Goal: Task Accomplishment & Management: Manage account settings

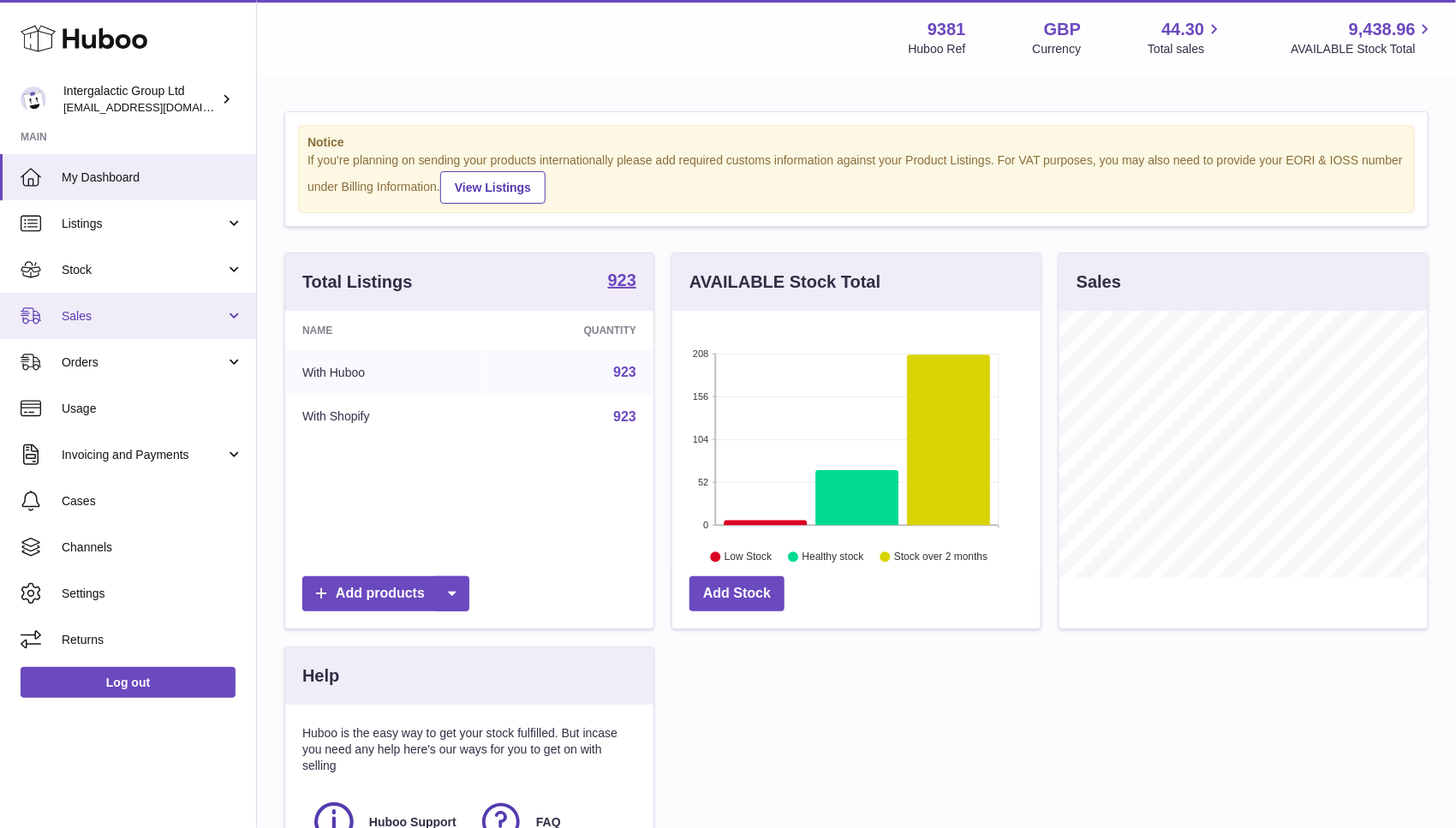
click at [129, 324] on link "Sales" at bounding box center [128, 316] width 256 height 46
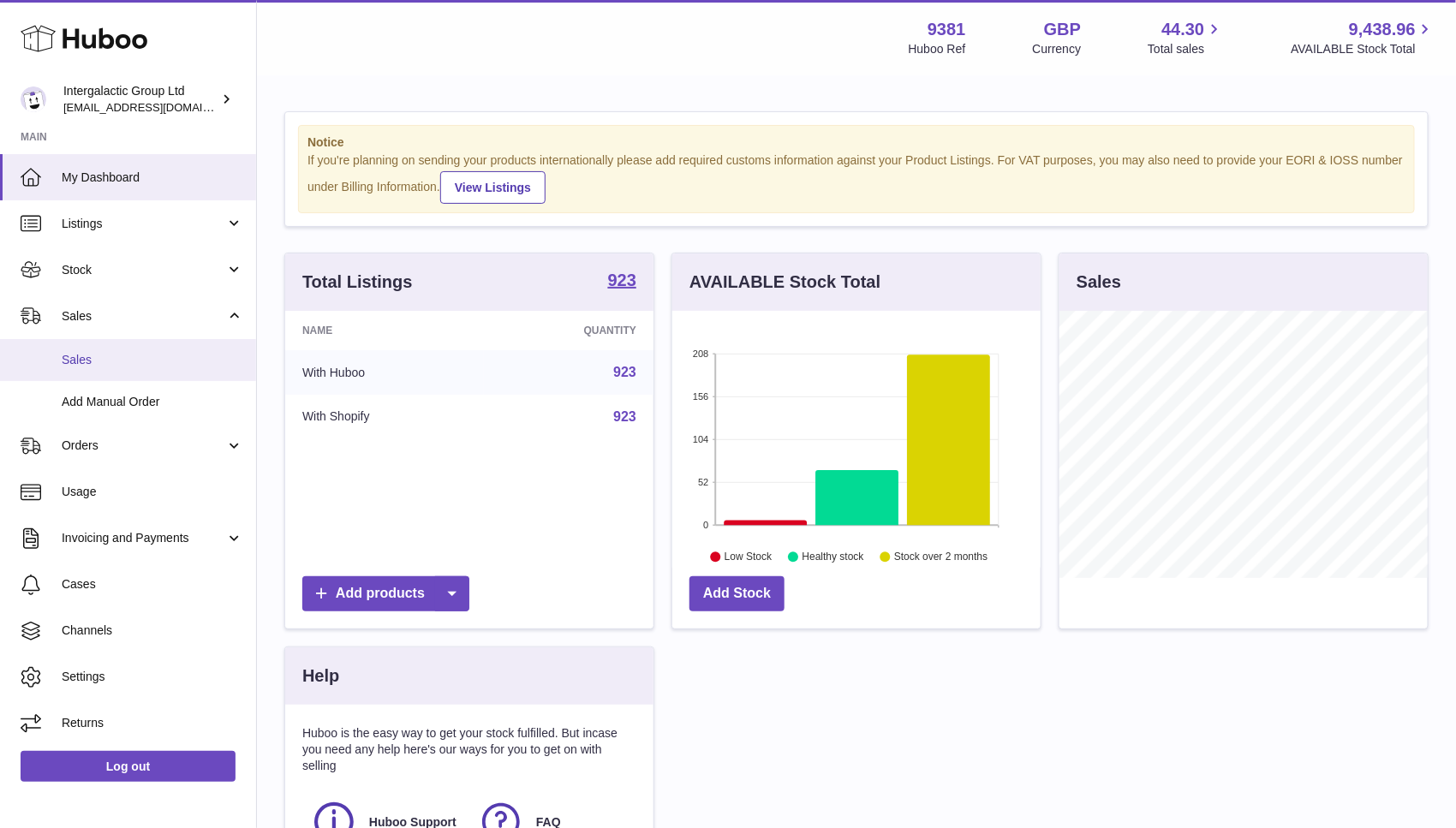
click at [129, 356] on span "Sales" at bounding box center [152, 360] width 182 height 16
click at [60, 361] on link "Sales" at bounding box center [128, 361] width 256 height 42
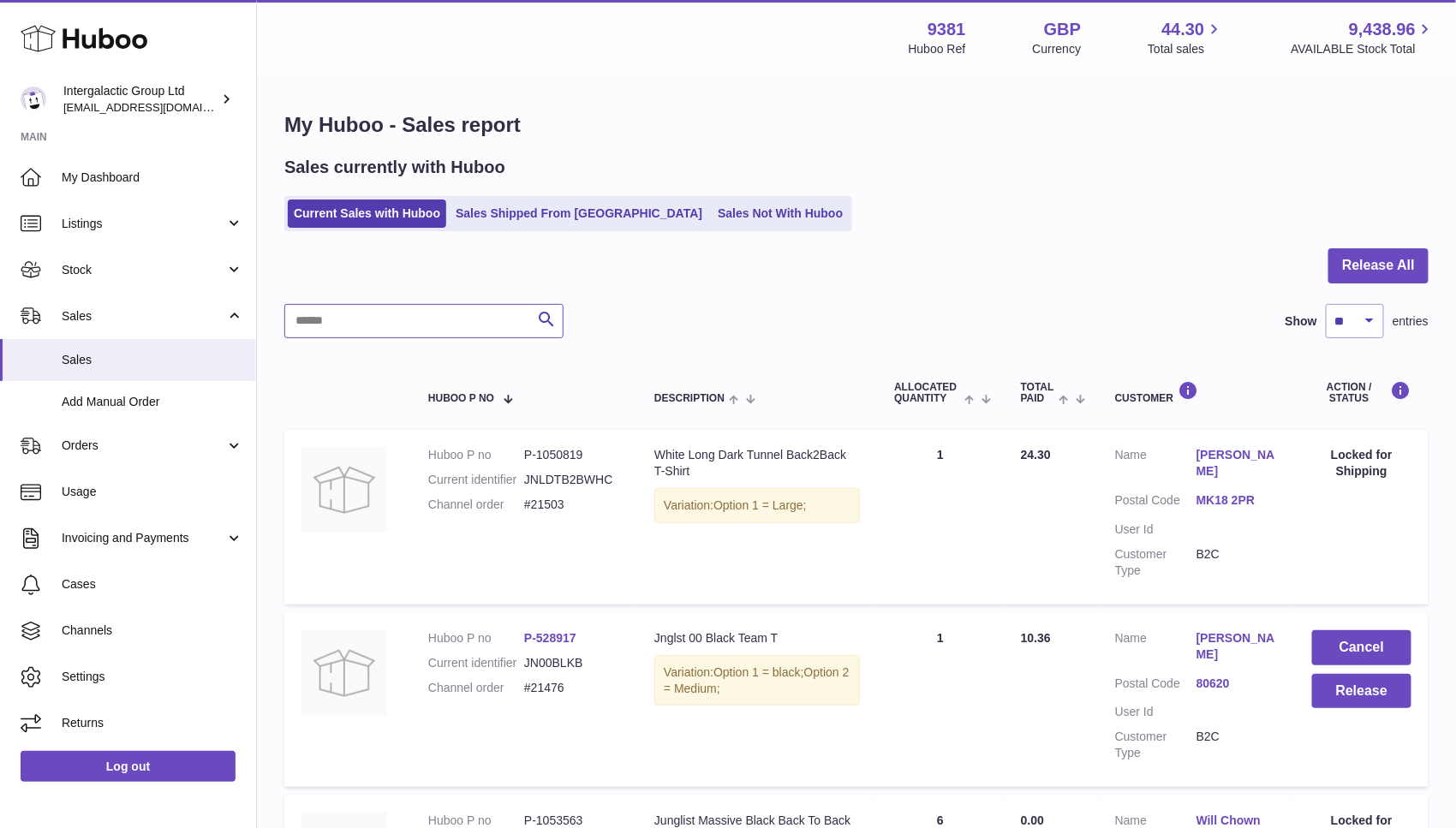
click at [359, 325] on input "text" at bounding box center [424, 321] width 279 height 35
type input "*****"
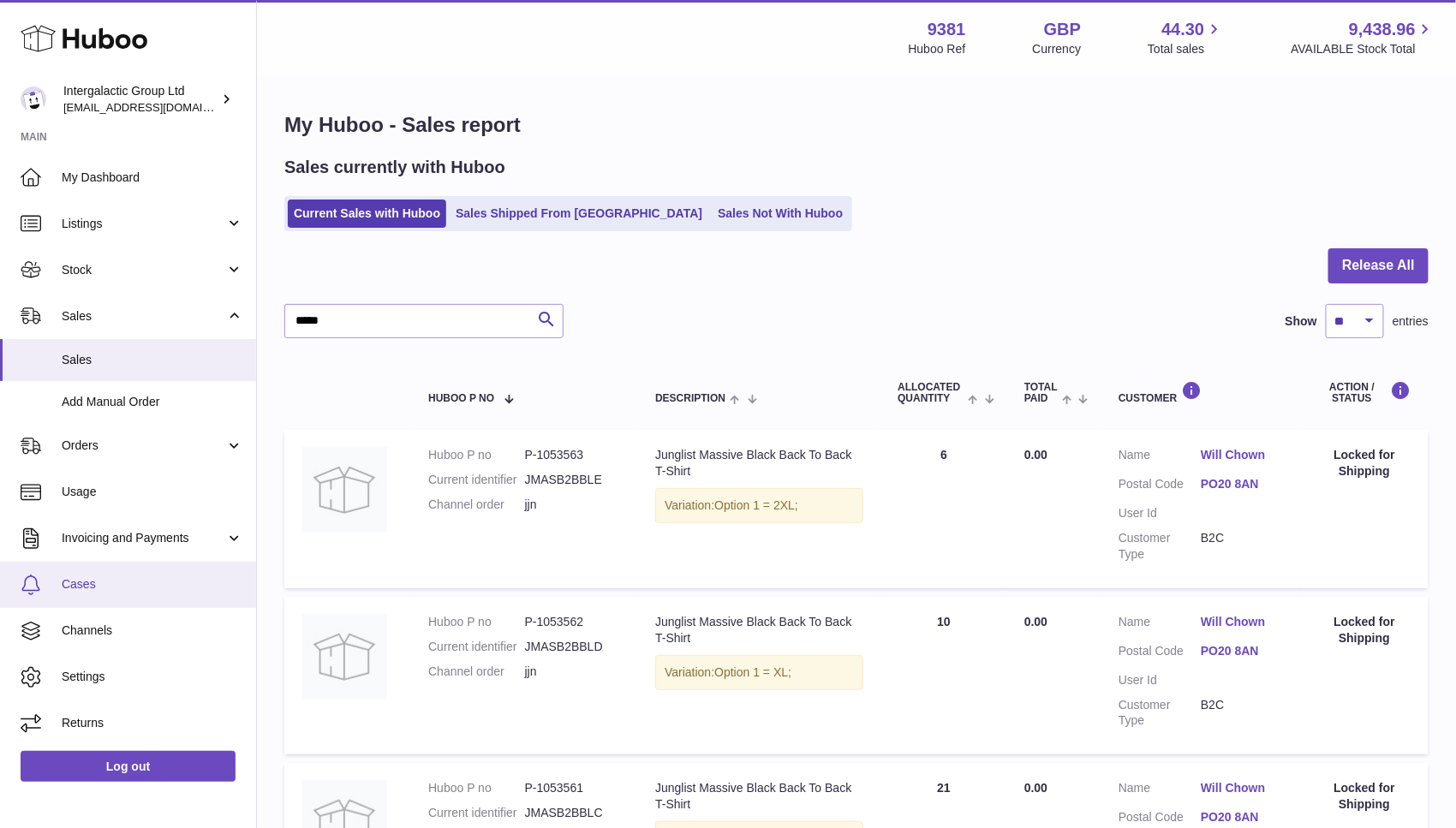
click at [109, 583] on span "Cases" at bounding box center [152, 584] width 182 height 16
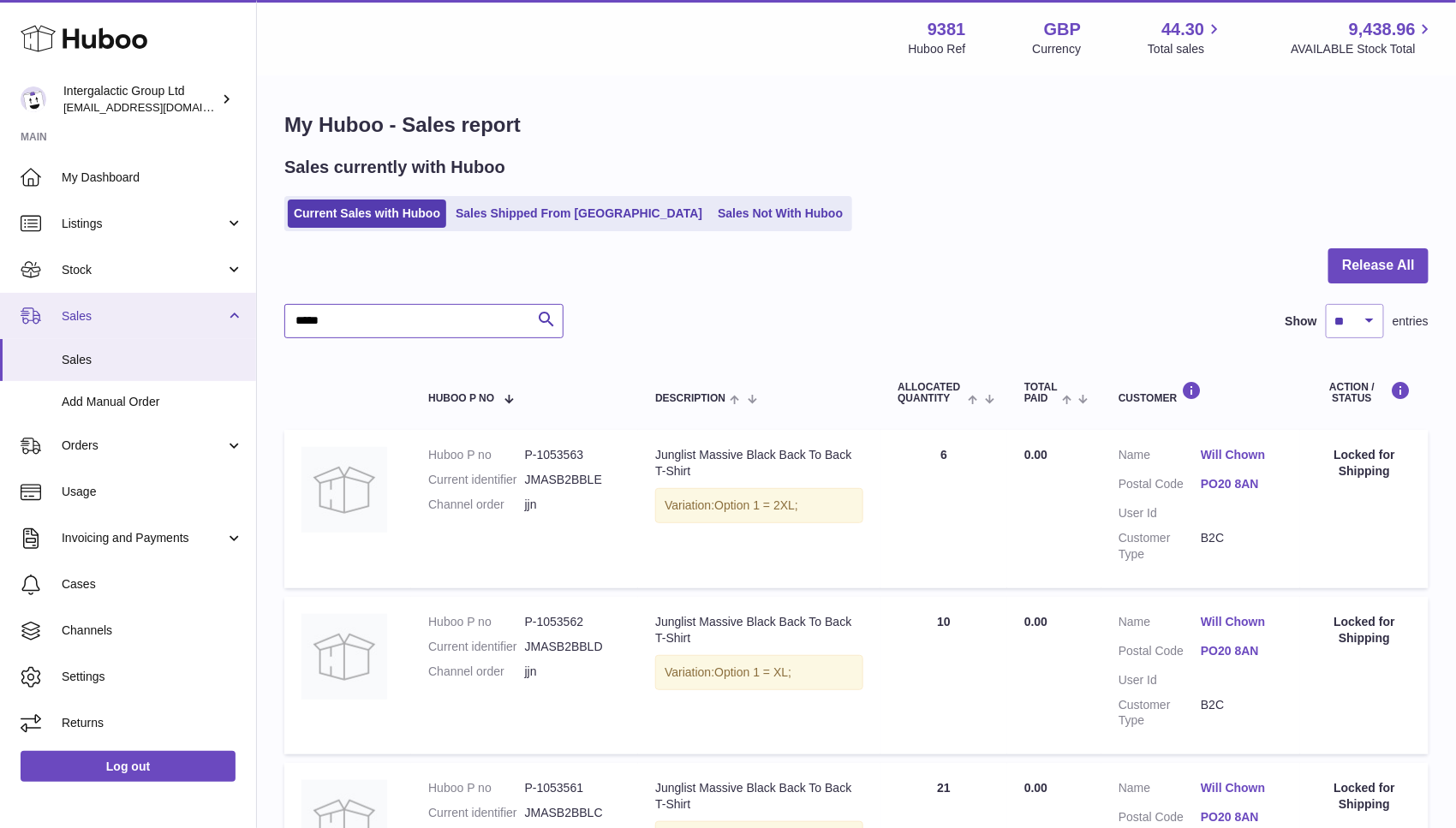
drag, startPoint x: 372, startPoint y: 321, endPoint x: 208, endPoint y: 312, distance: 164.2
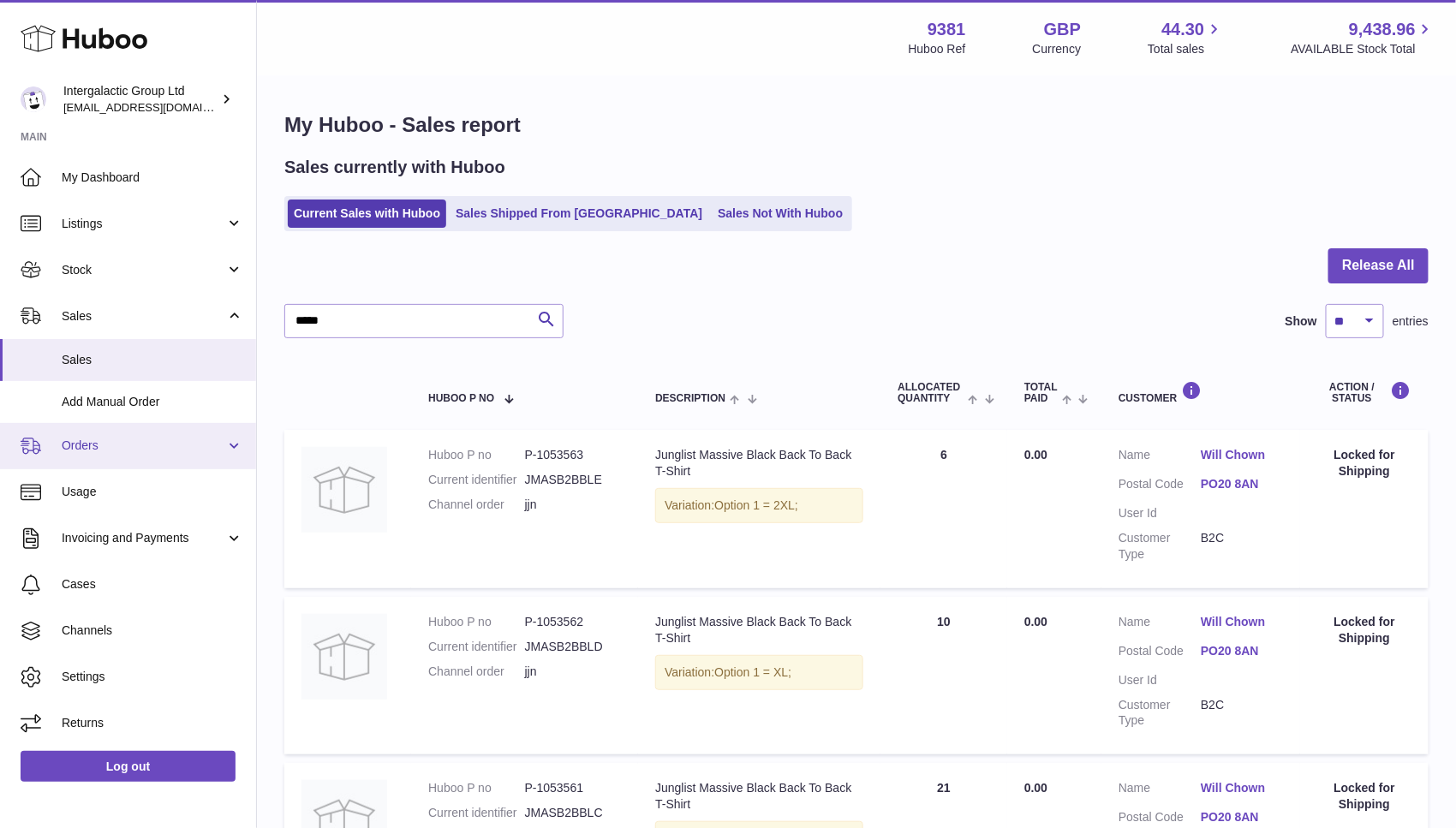
click at [101, 442] on span "Orders" at bounding box center [143, 445] width 163 height 16
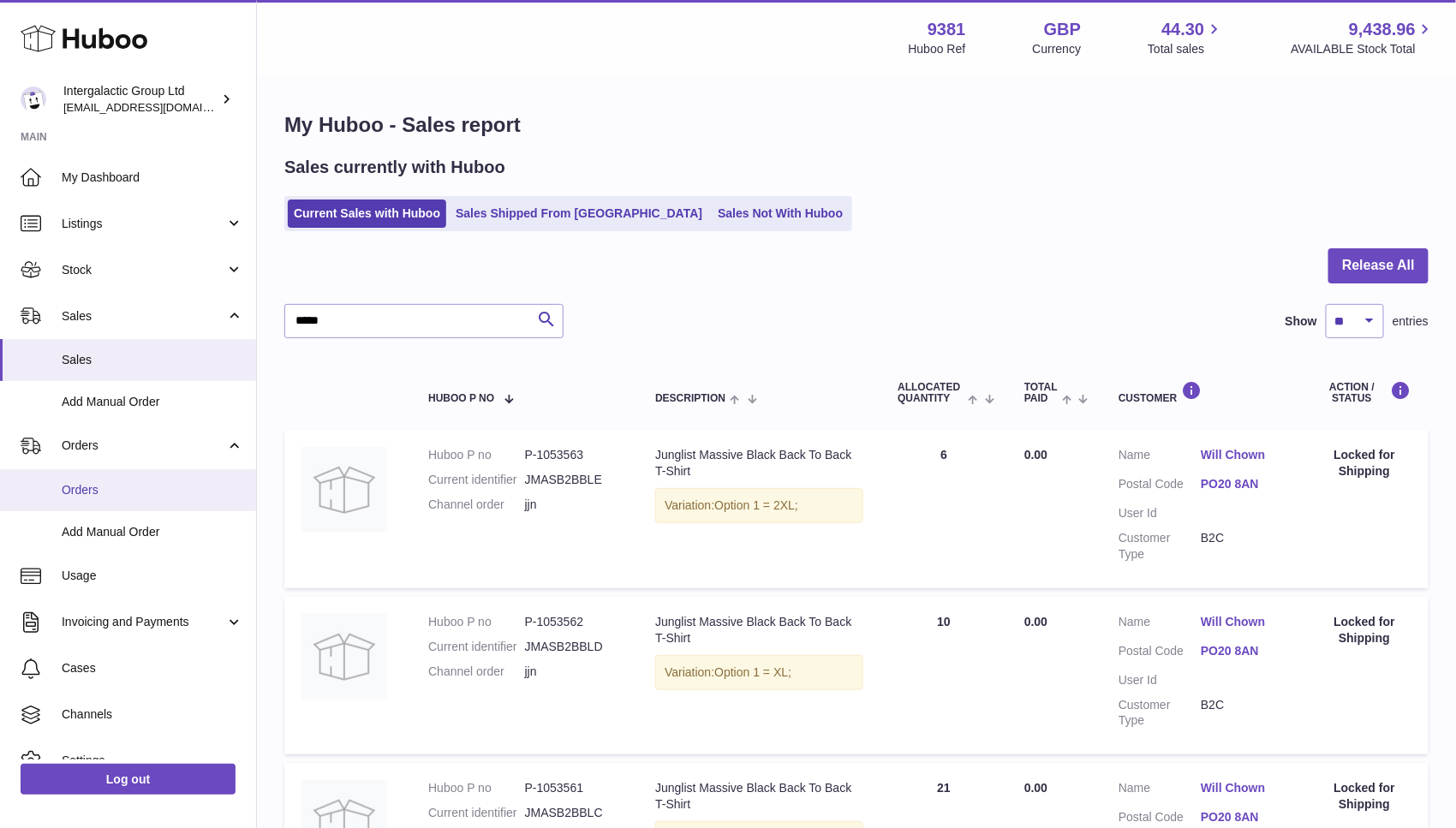
click at [107, 490] on span "Orders" at bounding box center [152, 489] width 182 height 16
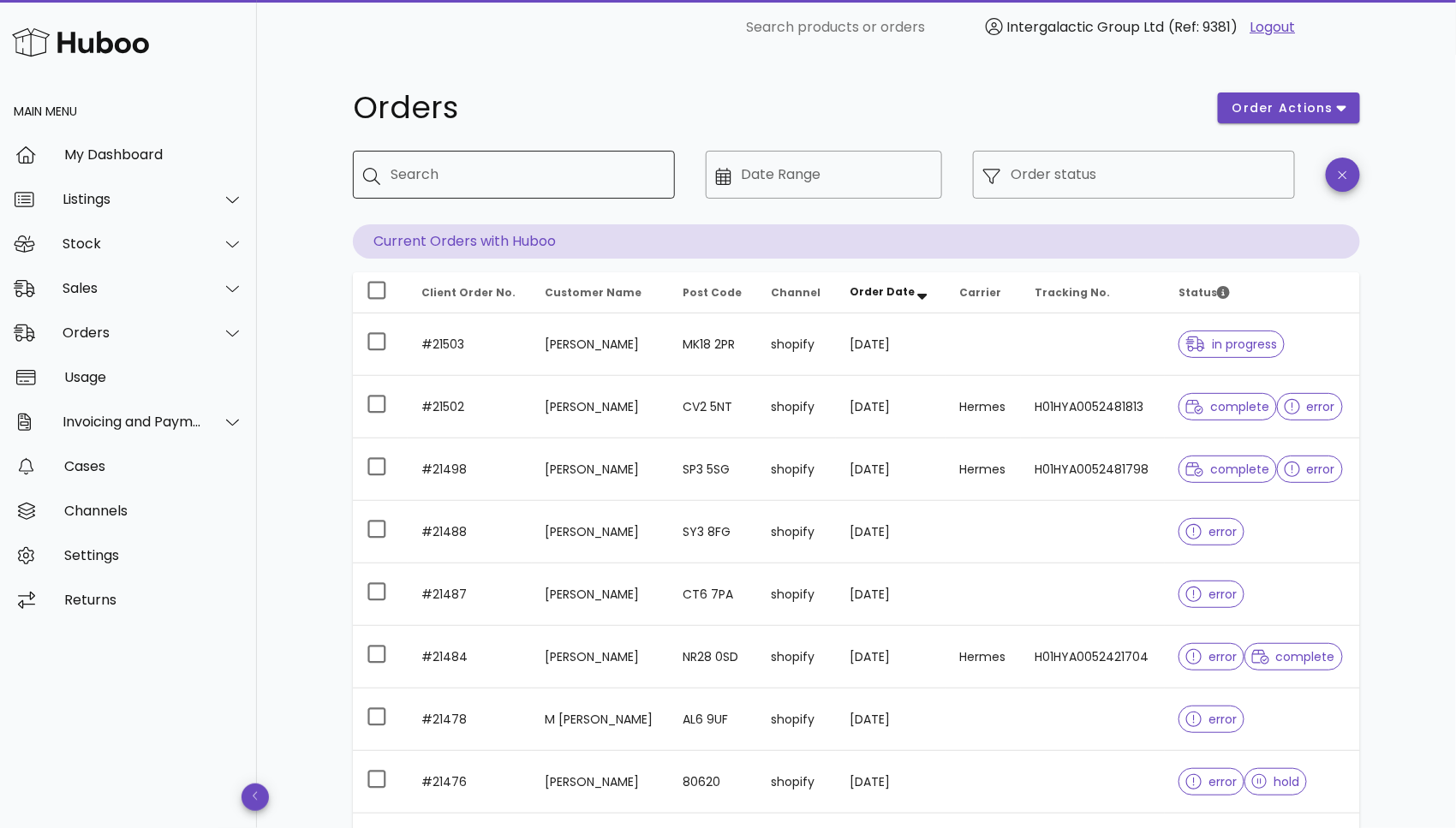
click at [459, 168] on input "Search" at bounding box center [525, 174] width 270 height 28
type input "***"
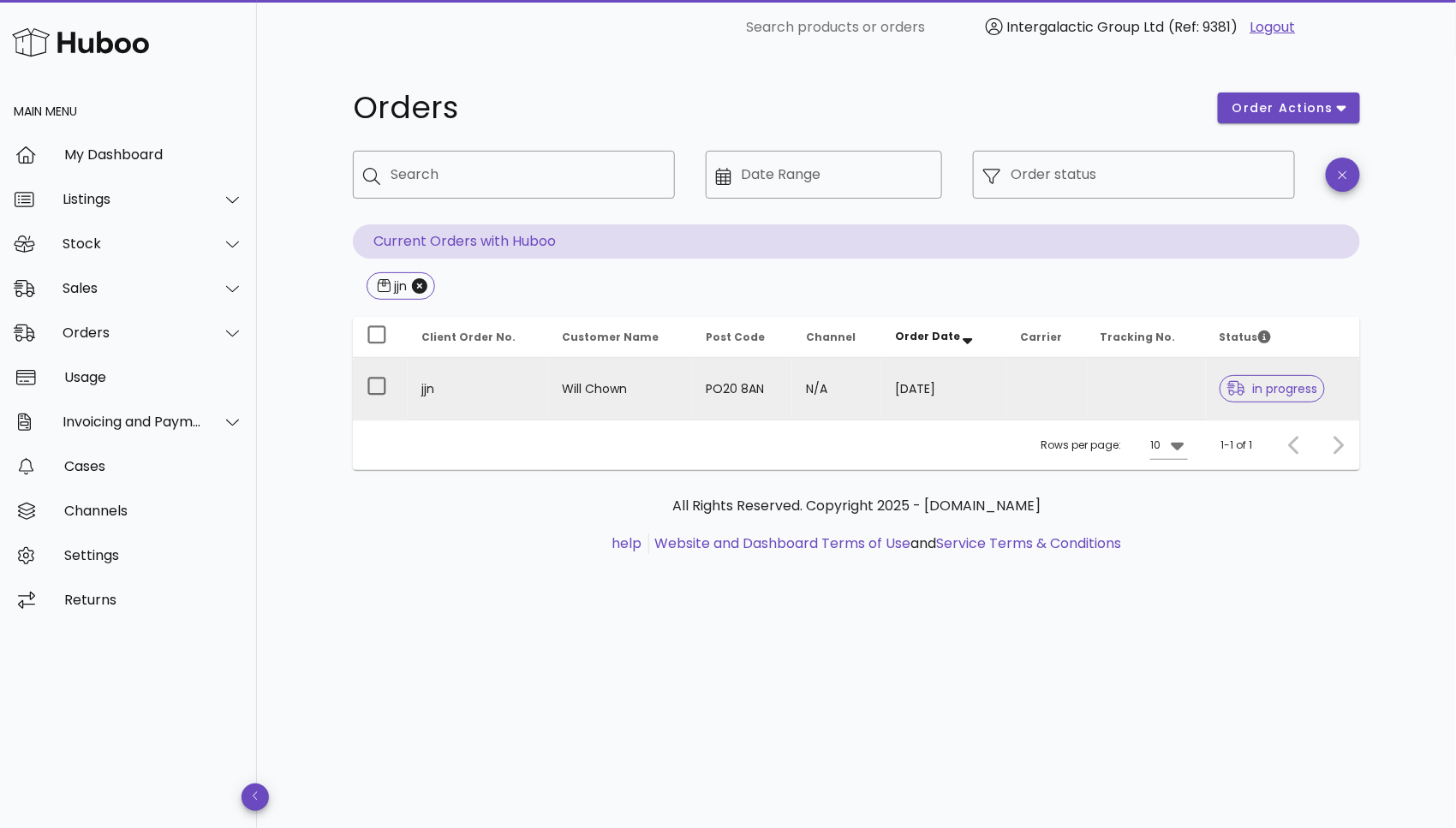
click at [1033, 383] on td at bounding box center [1047, 389] width 81 height 62
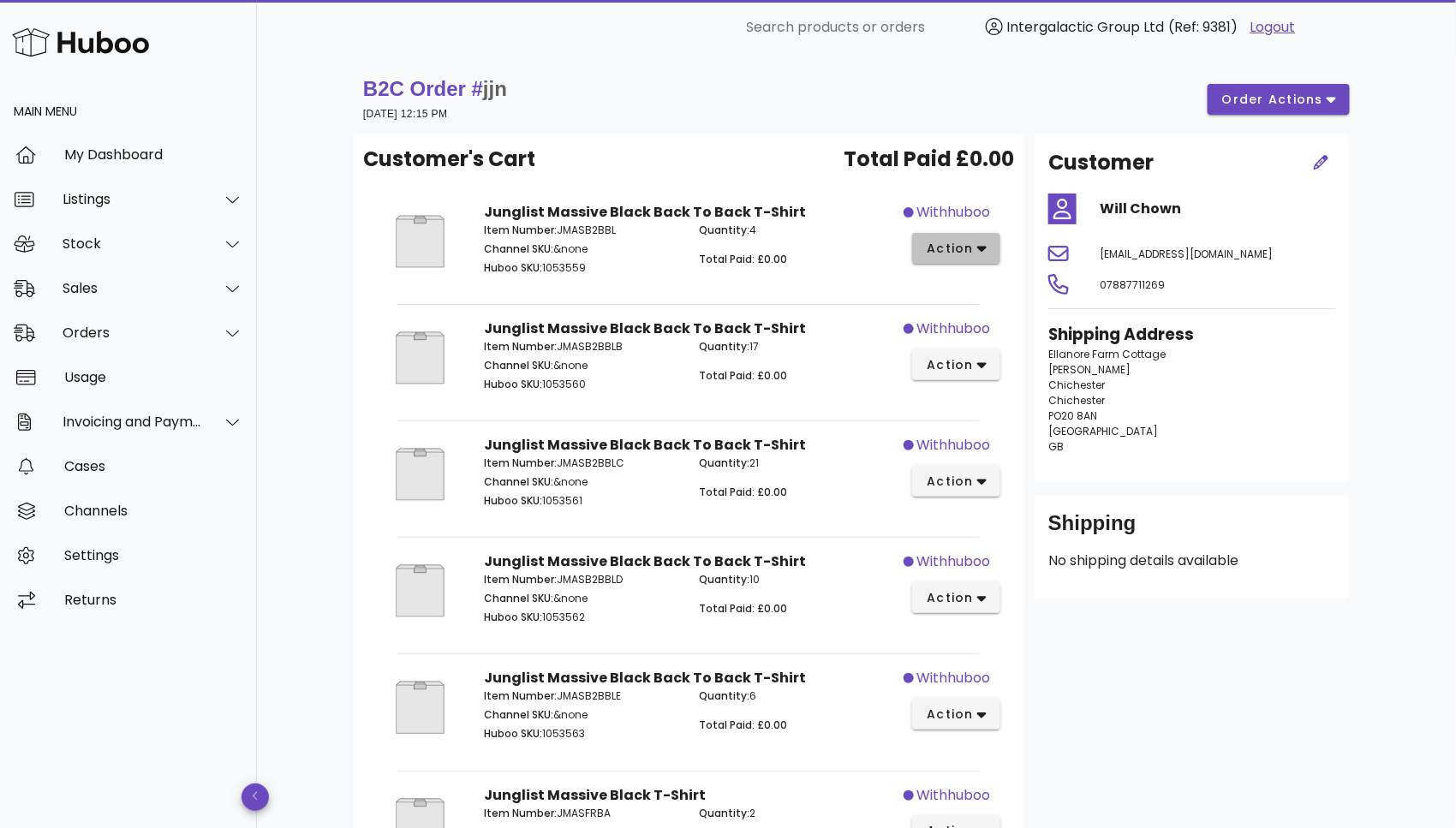
click at [960, 261] on button "action" at bounding box center [957, 248] width 88 height 31
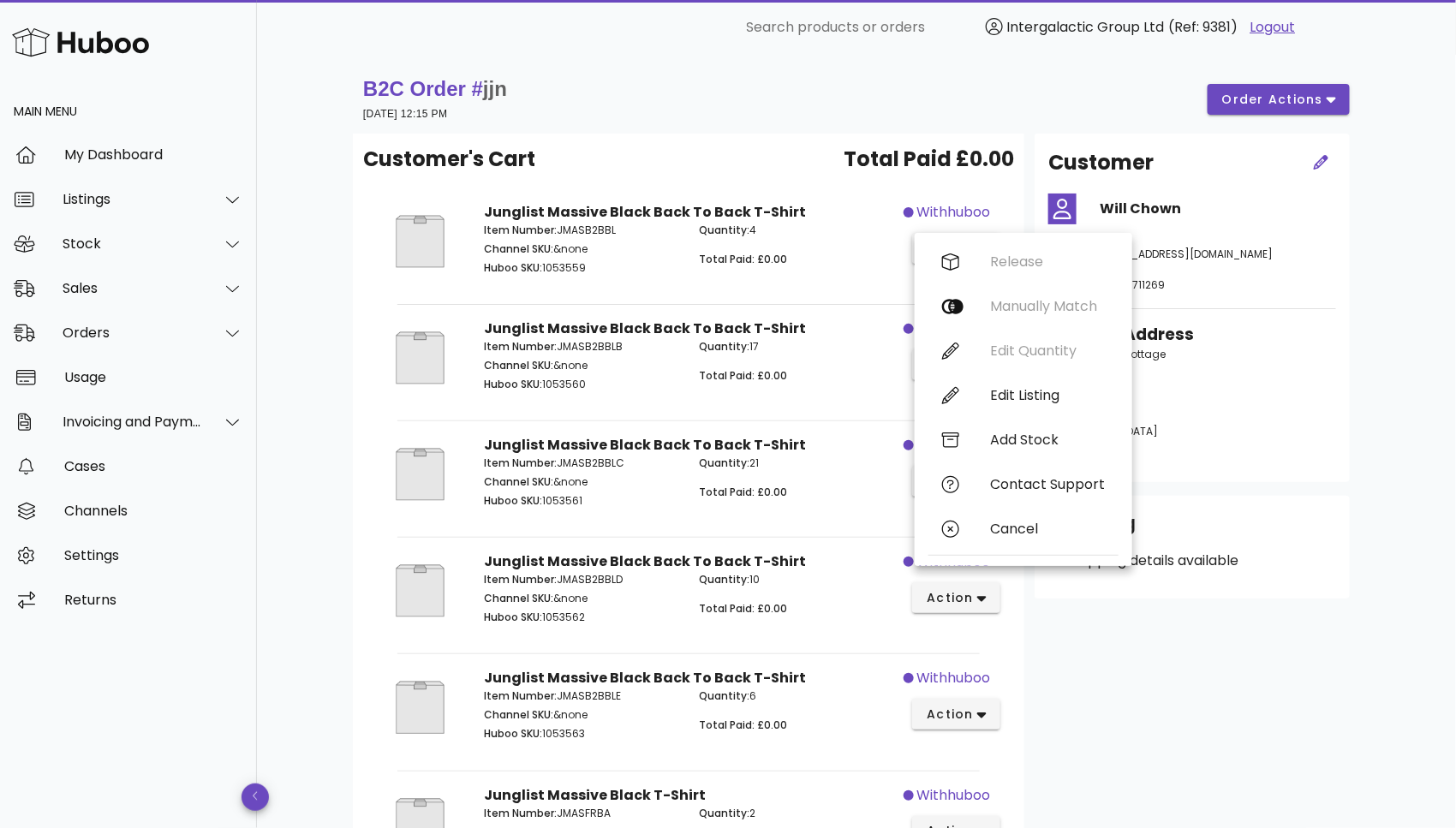
click at [1415, 366] on div "B2C Order # jjn 22 September 2025 at 12:15 PM order actions Customer's Cart Tot…" at bounding box center [856, 663] width 1199 height 1216
